Goal: Find specific page/section: Find specific page/section

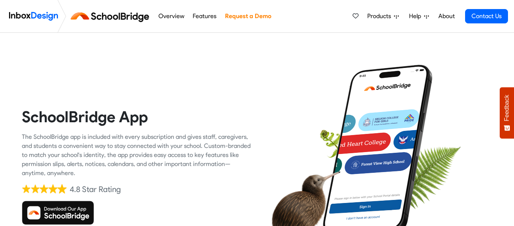
click at [56, 218] on img at bounding box center [58, 212] width 72 height 24
click at [56, 217] on img at bounding box center [58, 212] width 72 height 24
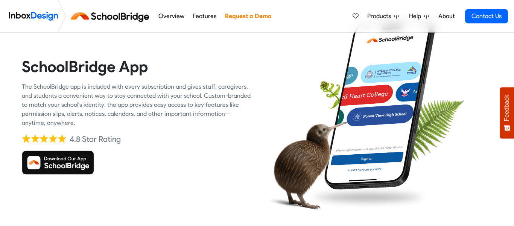
scroll to position [57, 0]
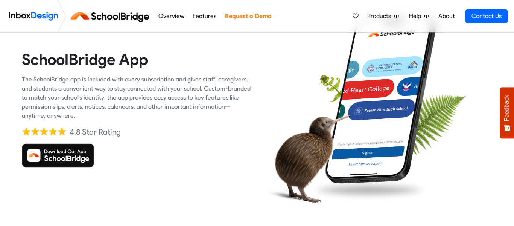
click at [88, 155] on img at bounding box center [58, 155] width 72 height 24
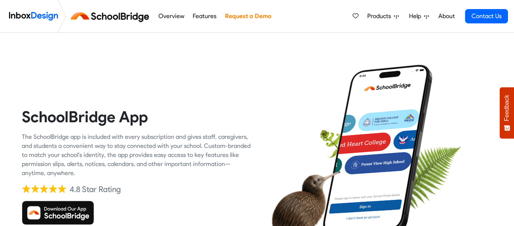
click at [60, 210] on img at bounding box center [58, 212] width 72 height 24
click at [39, 211] on img at bounding box center [58, 212] width 72 height 24
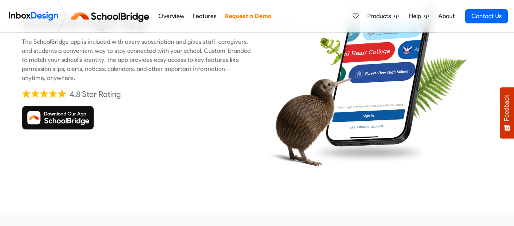
scroll to position [98, 0]
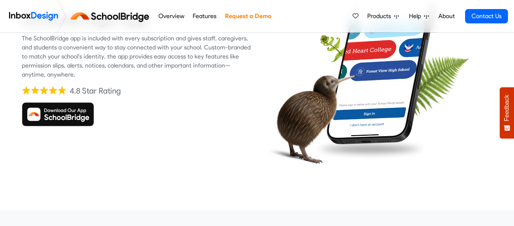
click at [77, 118] on img at bounding box center [58, 114] width 72 height 24
